Goal: Feedback & Contribution: Contribute content

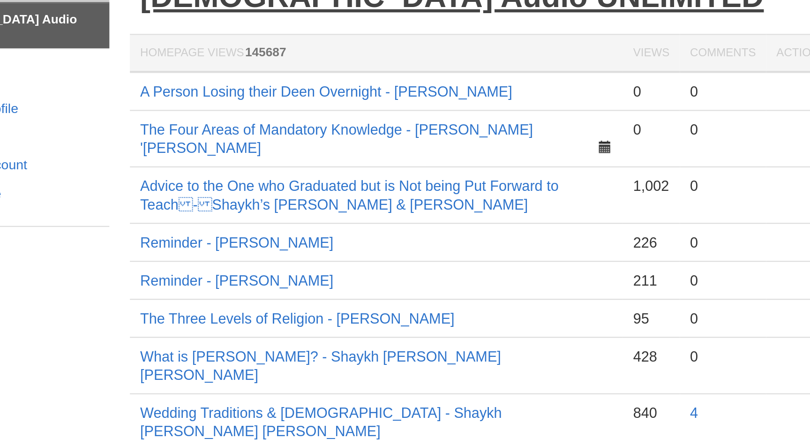
click at [393, 59] on link "[DEMOGRAPHIC_DATA] Audio UNLIMITED" at bounding box center [437, 55] width 285 height 15
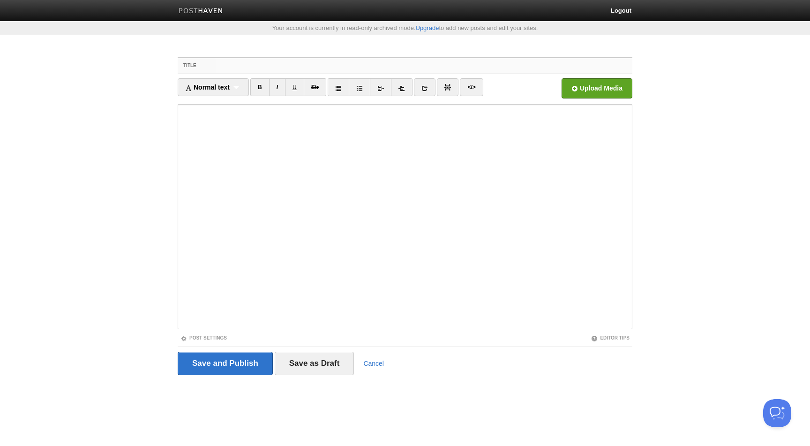
click at [271, 63] on input "Title" at bounding box center [424, 65] width 417 height 15
paste input "Should Ahlus-Sunnah be Kind & Gentle with Ahlul-Bid’ah?[PERSON_NAME]"
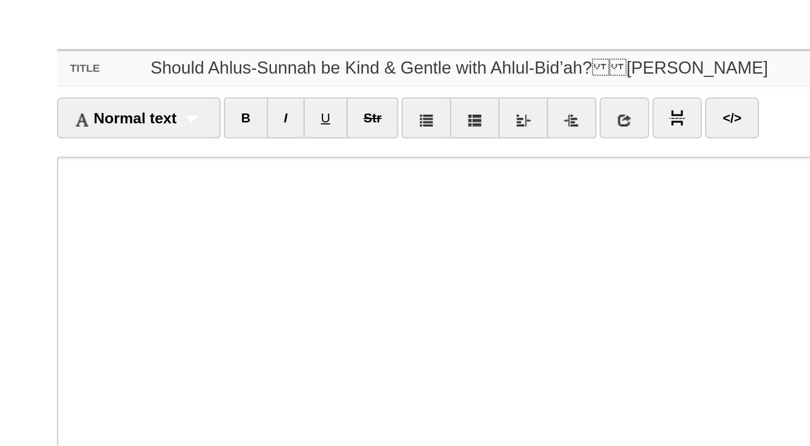
click at [409, 65] on input "Should Ahlus-Sunnah be Kind & Gentle with Ahlul-Bid’ah?[PERSON_NAME]" at bounding box center [424, 65] width 417 height 15
type input "Should Ahlus-Sunnah be Kind & Gentle with Ahlul-Bid’ah?-[PERSON_NAME]"
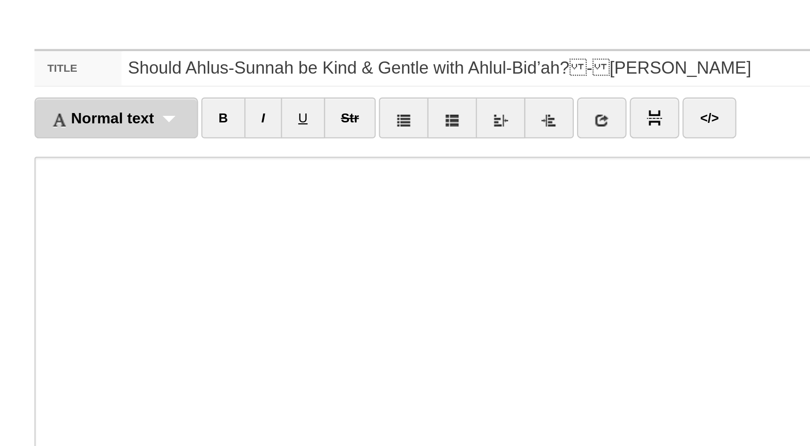
click at [233, 85] on div "Normal text Normal text Heading 1 Heading 2 Heading 3" at bounding box center [213, 87] width 71 height 18
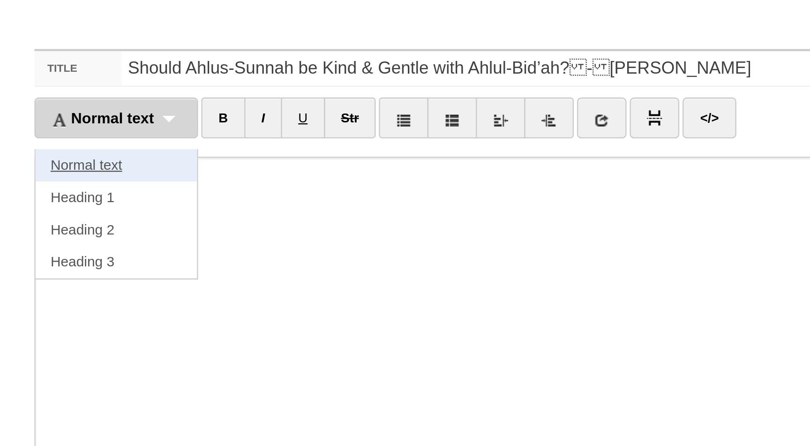
click at [222, 108] on link "Normal text" at bounding box center [213, 108] width 70 height 14
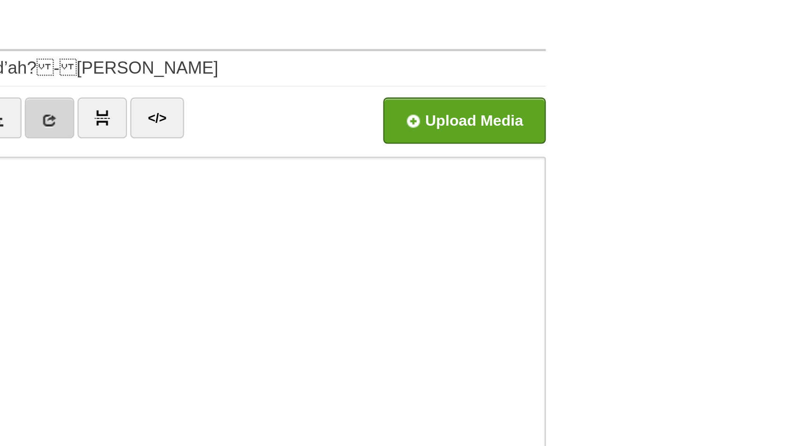
click at [419, 87] on icon at bounding box center [416, 88] width 7 height 7
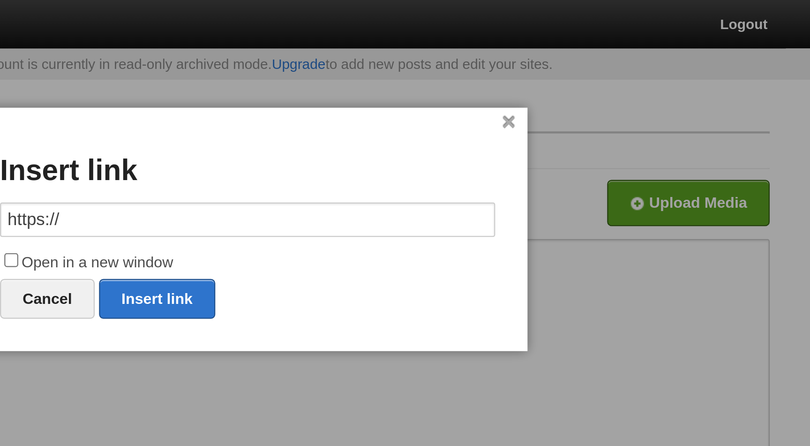
click at [436, 92] on input "https://" at bounding box center [405, 95] width 216 height 15
type input "[URL][DOMAIN_NAME]"
click at [348, 116] on label "Open in a new window" at bounding box center [405, 114] width 216 height 11
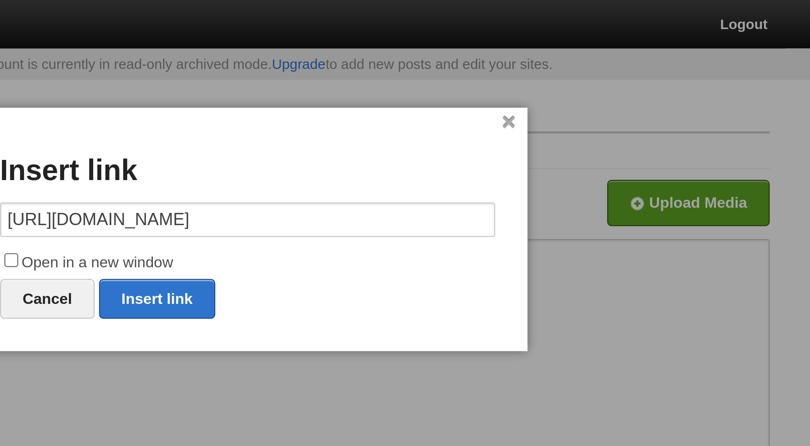
click at [305, 116] on input "Open in a new window" at bounding box center [302, 113] width 6 height 6
checkbox input "true"
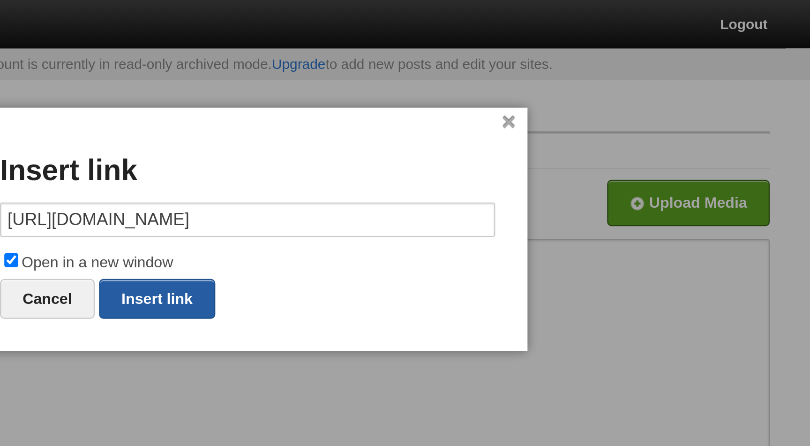
click at [371, 130] on link "Insert link" at bounding box center [365, 129] width 51 height 17
type input "https://"
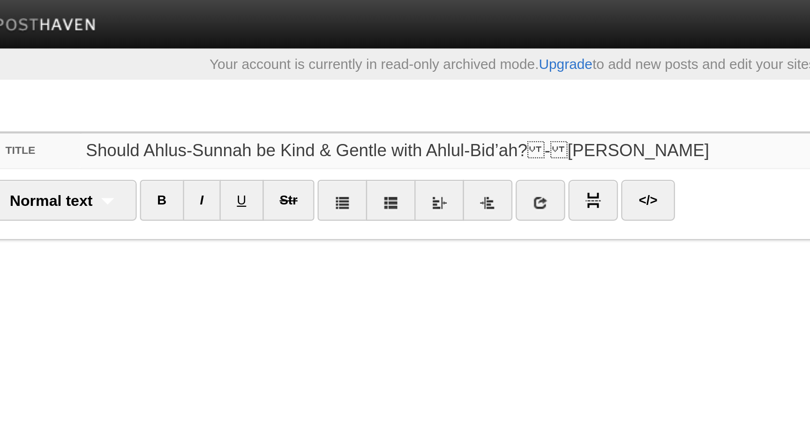
click at [423, 65] on input "Should Ahlus-Sunnah be Kind & Gentle with Ahlul-Bid’ah?-[PERSON_NAME]" at bounding box center [424, 65] width 417 height 15
click at [433, 57] on fieldset "Title Should Ahlus-Sunnah be Kind & Gentle with Ahlul-Bid’ah?-[PERSON_NAME] N…" at bounding box center [405, 236] width 455 height 358
click at [428, 66] on input "Should Ahlus-Sunnah be Kind & Gentle with Ahlul-Bid’ah?-[PERSON_NAME]" at bounding box center [424, 65] width 417 height 15
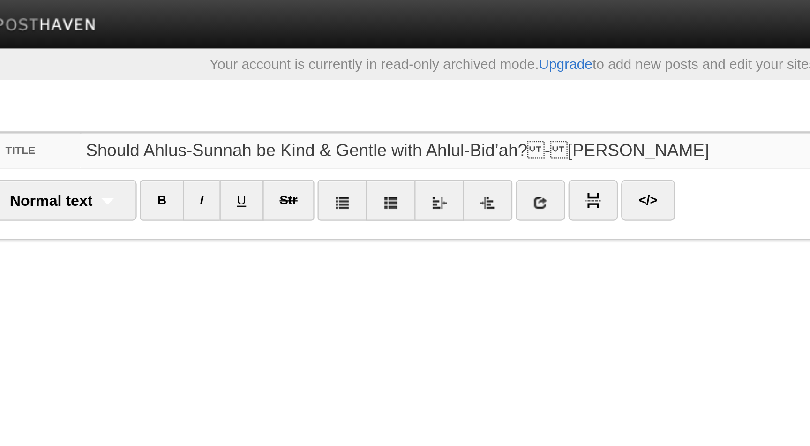
type input "Should Ahlus-Sunnah be Kind & Gentle with Ahlul-Bid’ah?-[PERSON_NAME]"
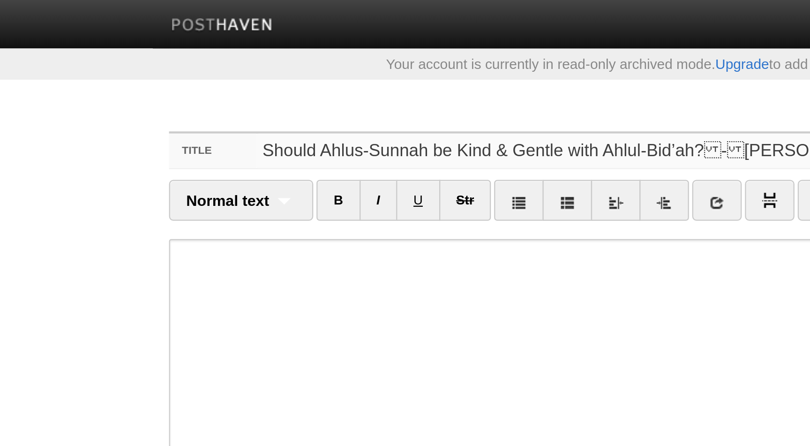
click at [325, 65] on input "Should Ahlus-Sunnah be Kind & Gentle with Ahlul-Bid’ah?-[PERSON_NAME]" at bounding box center [424, 65] width 417 height 15
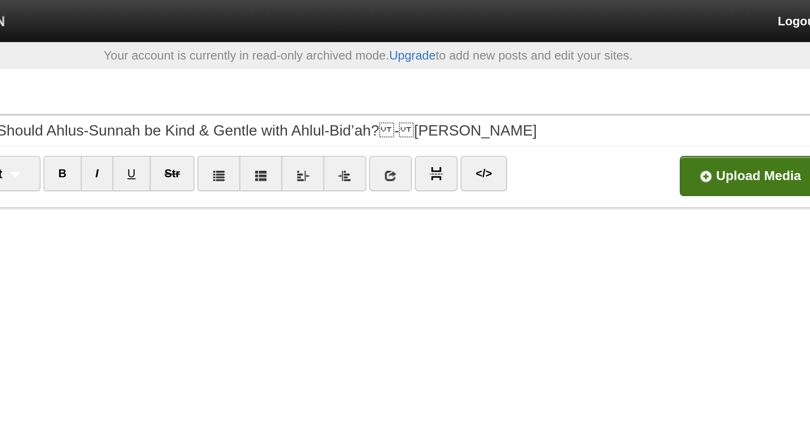
click at [594, 90] on input "file" at bounding box center [314, 91] width 710 height 48
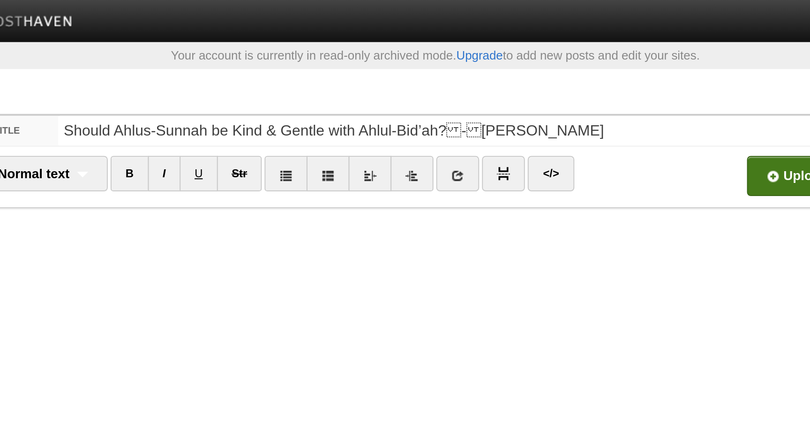
click at [576, 86] on input "file" at bounding box center [314, 91] width 710 height 48
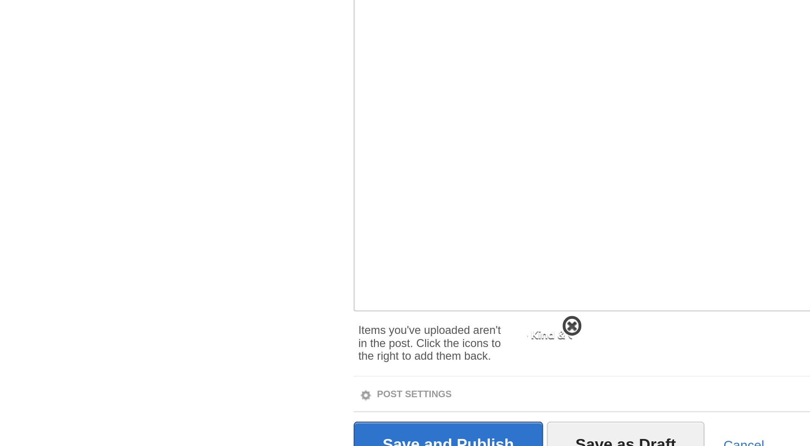
click at [287, 336] on span at bounding box center [287, 336] width 7 height 7
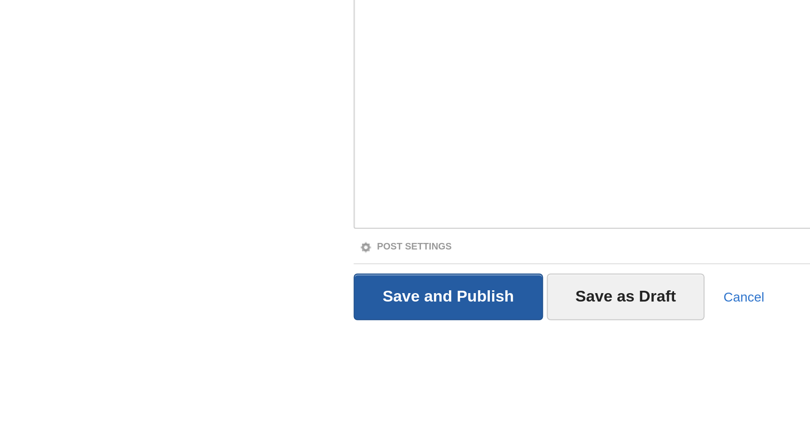
click at [233, 359] on input "Save and Publish" at bounding box center [225, 363] width 95 height 23
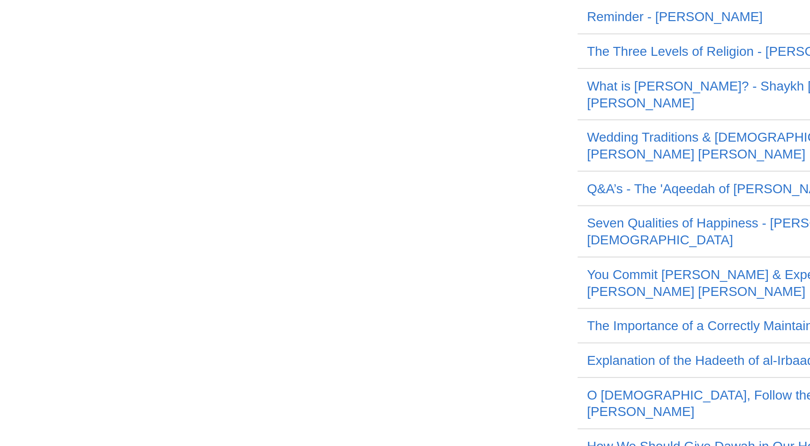
scroll to position [0, 0]
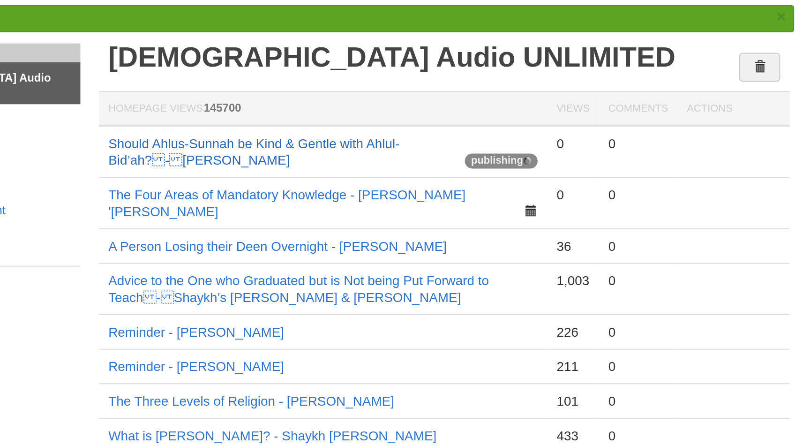
click at [327, 128] on link "Should Ahlus-Sunnah be Kind & Gentle with Ahlul-Bid’ah?-[PERSON_NAME]" at bounding box center [368, 122] width 146 height 16
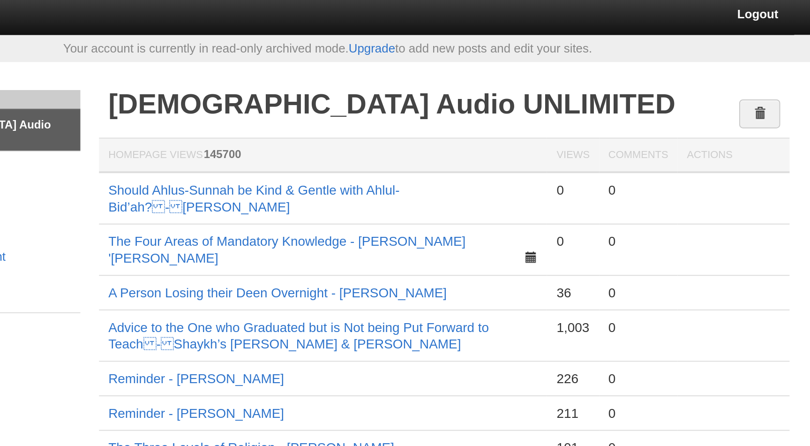
scroll to position [0, 0]
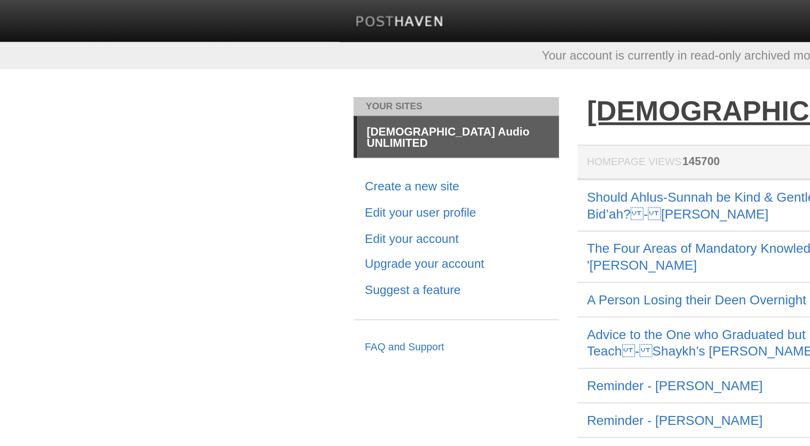
click at [301, 52] on link "[DEMOGRAPHIC_DATA] Audio UNLIMITED" at bounding box center [437, 55] width 285 height 15
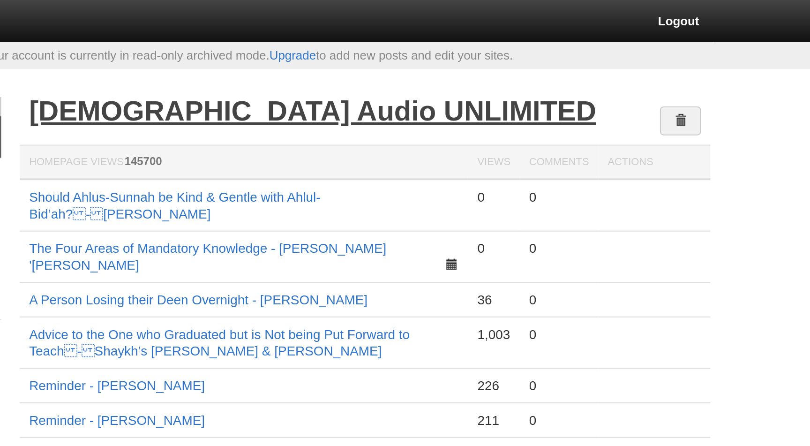
click at [430, 54] on link "[DEMOGRAPHIC_DATA] Audio UNLIMITED" at bounding box center [437, 55] width 285 height 15
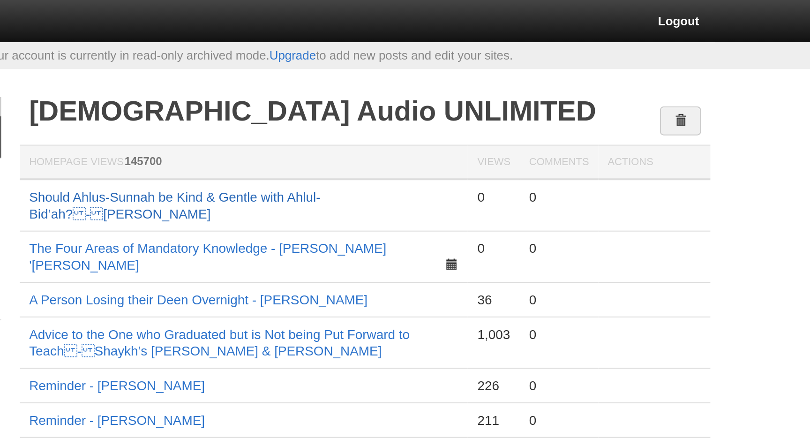
click at [373, 99] on link "Should Ahlus-Sunnah be Kind & Gentle with Ahlul-Bid’ah?-[PERSON_NAME]" at bounding box center [368, 103] width 146 height 16
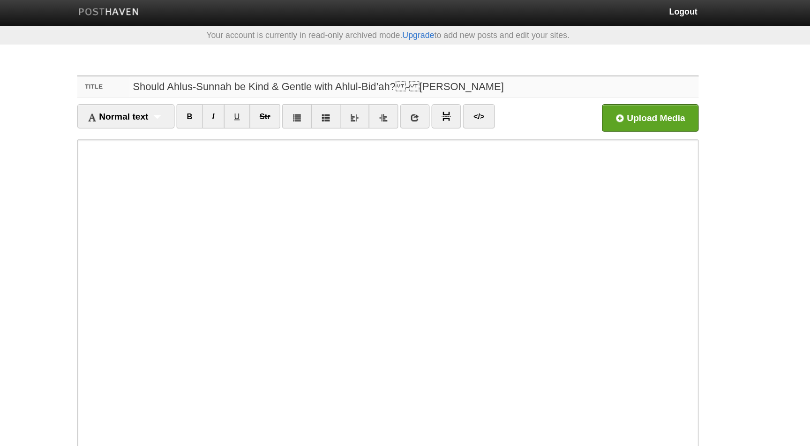
click at [452, 67] on input "Should Ahlus-Sunnah be Kind & Gentle with Ahlul-Bid’ah?-[PERSON_NAME]" at bounding box center [424, 65] width 417 height 15
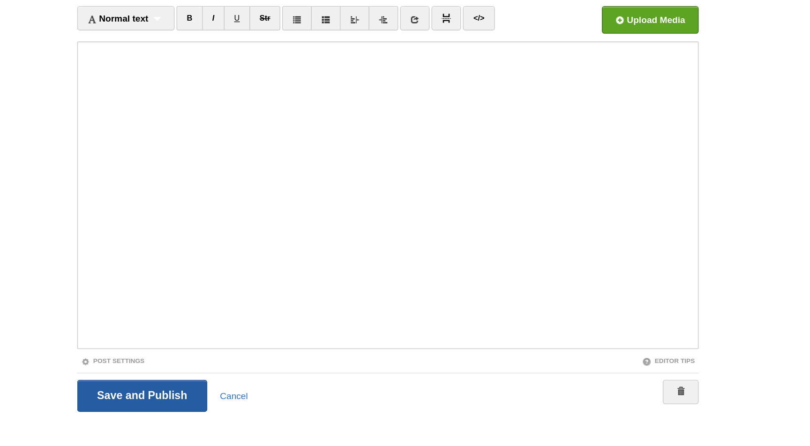
type input "Should Ahlus-Sunnah be Kind & Gentle with Ahlul-Bid’ah?-Abu 'Iyaad Amjad Rafiq"
click at [242, 363] on input "Save and Publish" at bounding box center [225, 363] width 95 height 23
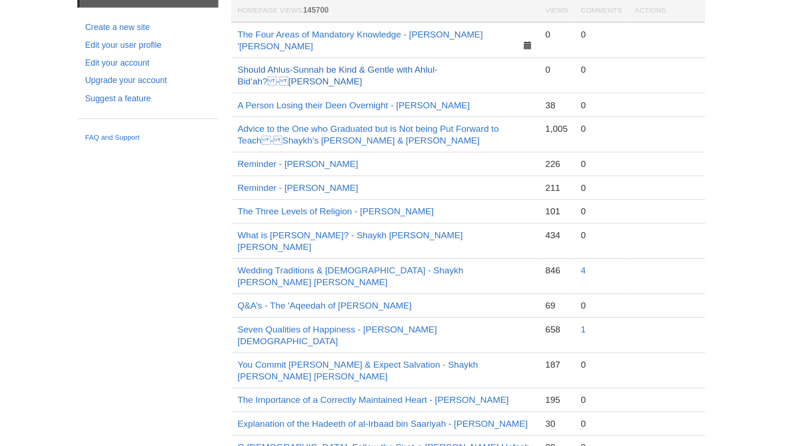
click at [372, 140] on link "Should Ahlus-Sunnah be Kind & Gentle with Ahlul-Bid’ah?-Abu 'Iyaad Amjad Rafiq" at bounding box center [368, 148] width 146 height 16
